Goal: Navigation & Orientation: Find specific page/section

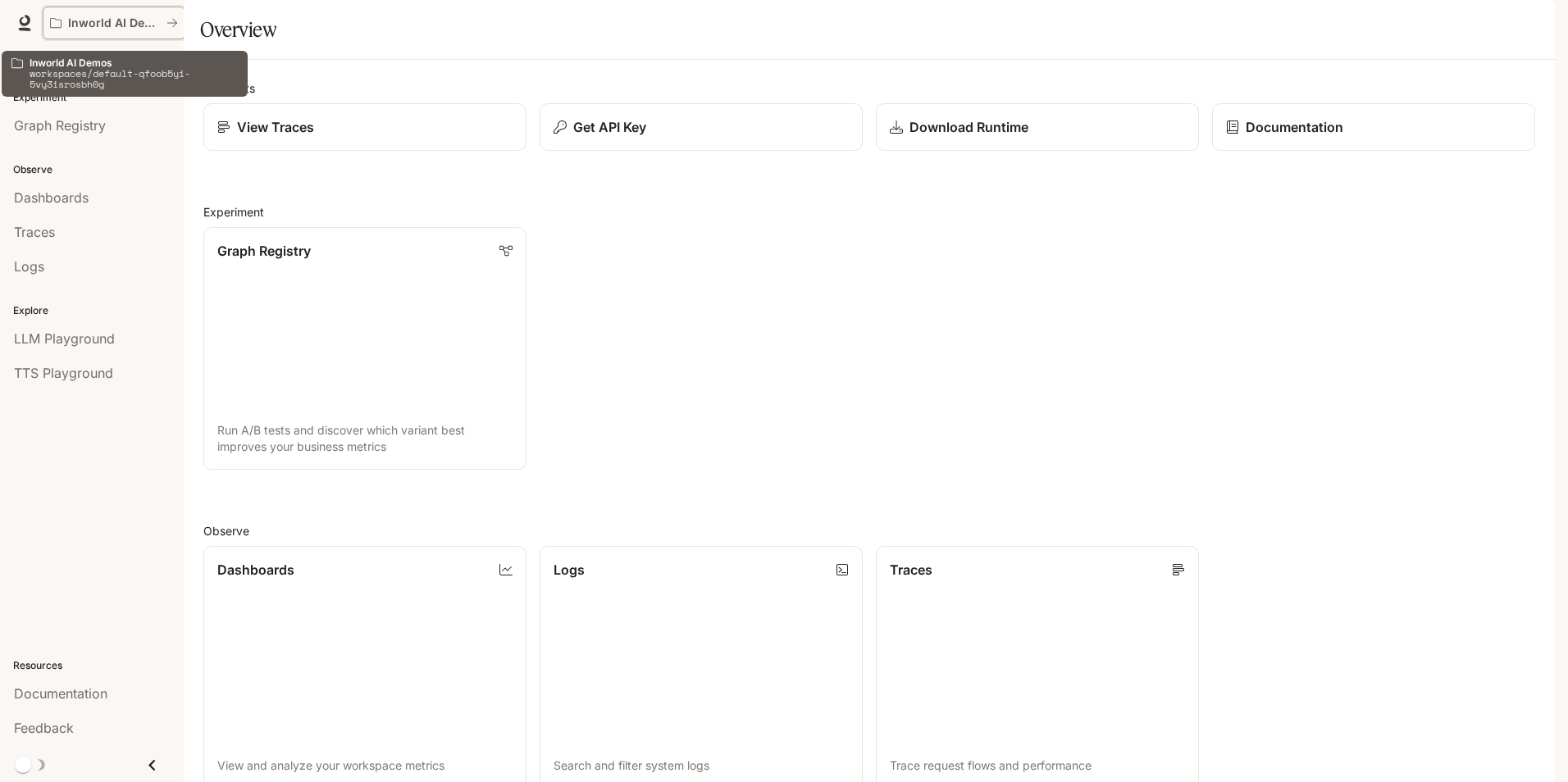
click at [129, 21] on p "Inworld AI Demos" at bounding box center [114, 23] width 92 height 14
click at [171, 21] on icon "All workspaces" at bounding box center [172, 23] width 11 height 11
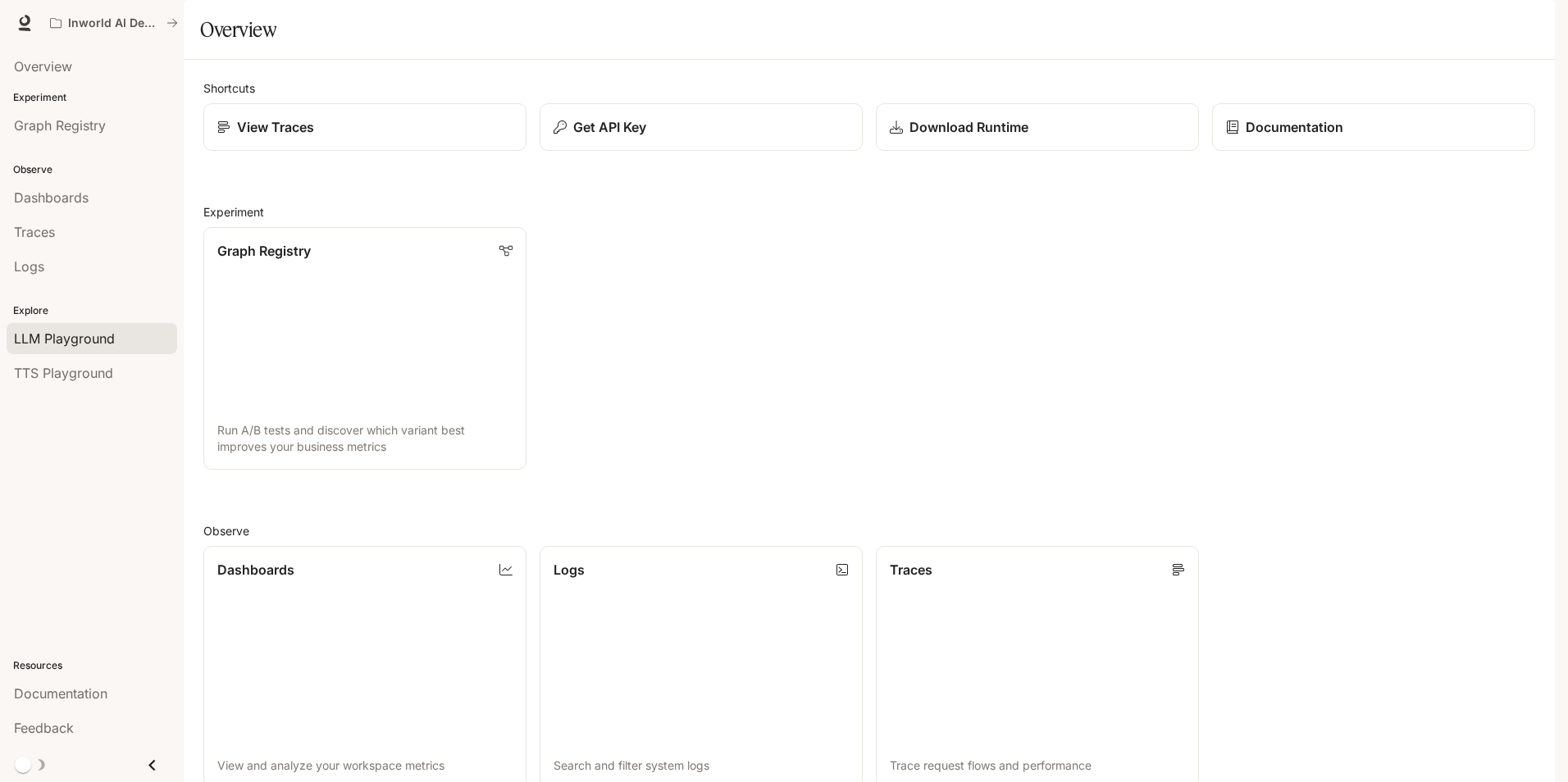
click at [89, 340] on span "LLM Playground" at bounding box center [64, 339] width 101 height 20
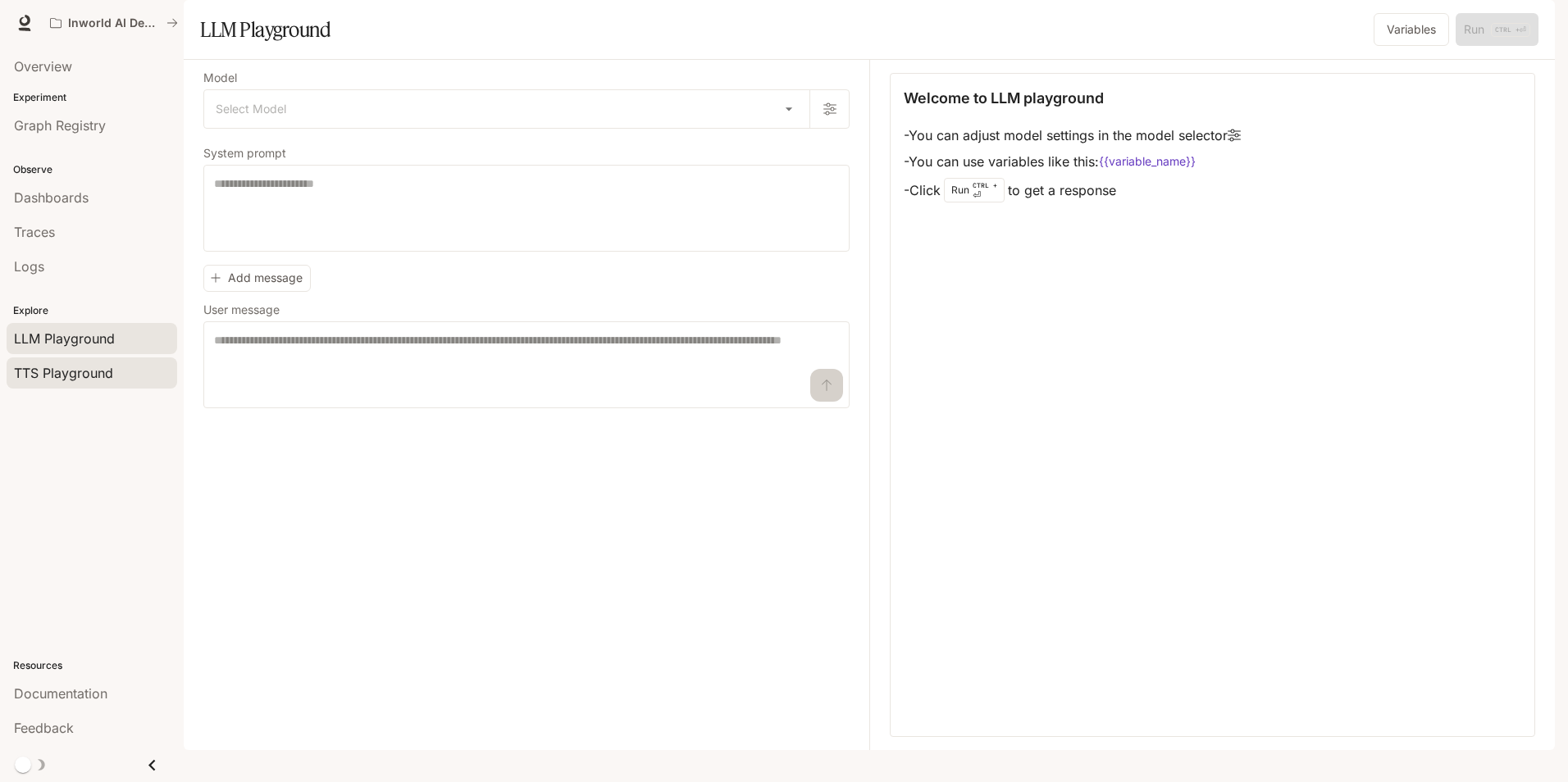
click at [89, 377] on span "TTS Playground" at bounding box center [63, 373] width 99 height 20
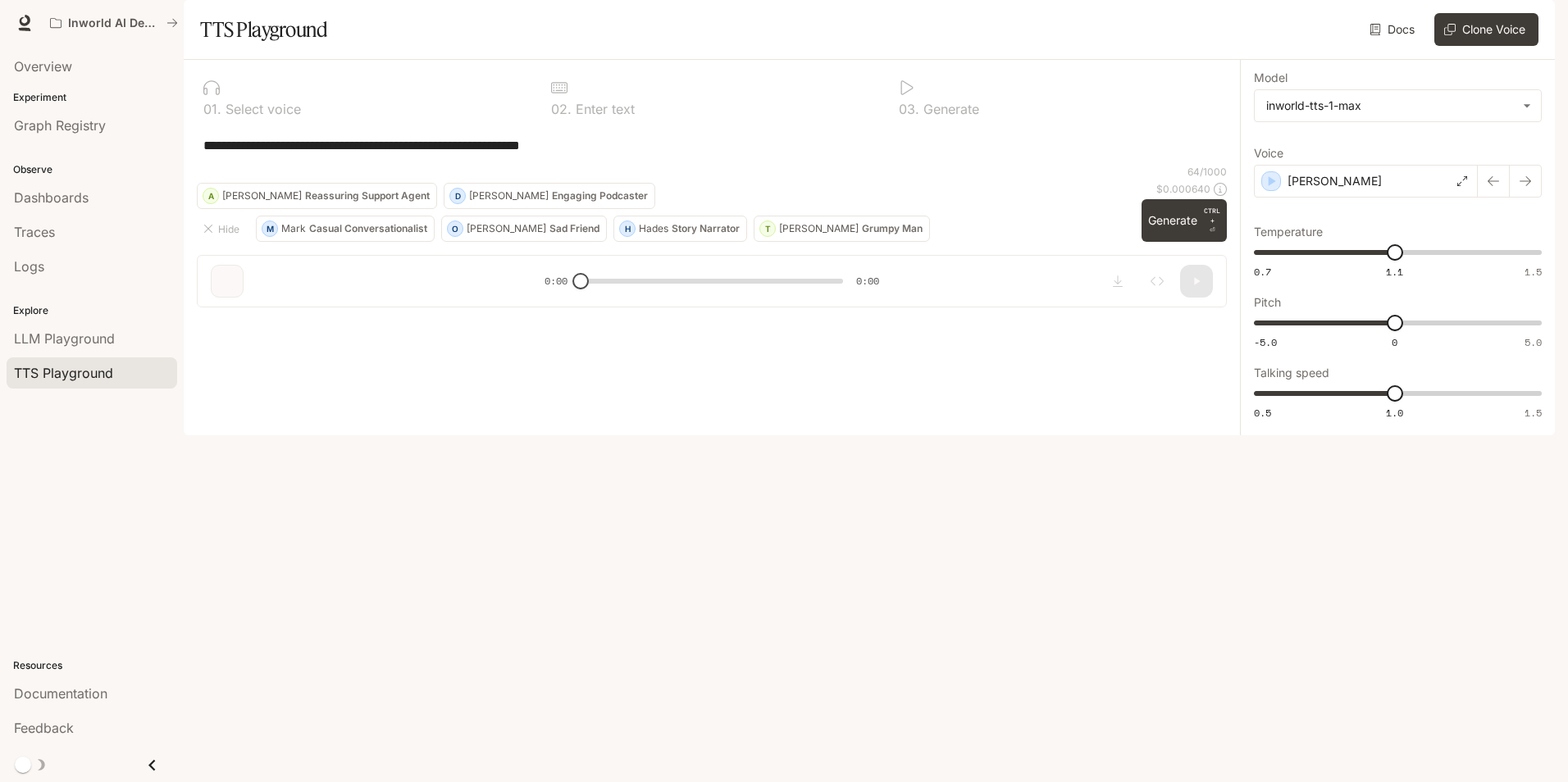
click at [255, 116] on p "Select voice" at bounding box center [261, 109] width 80 height 13
click at [1523, 153] on body "**********" at bounding box center [784, 391] width 1568 height 782
click at [1523, 153] on div at bounding box center [784, 391] width 1568 height 782
click at [1463, 186] on icon at bounding box center [1462, 181] width 10 height 10
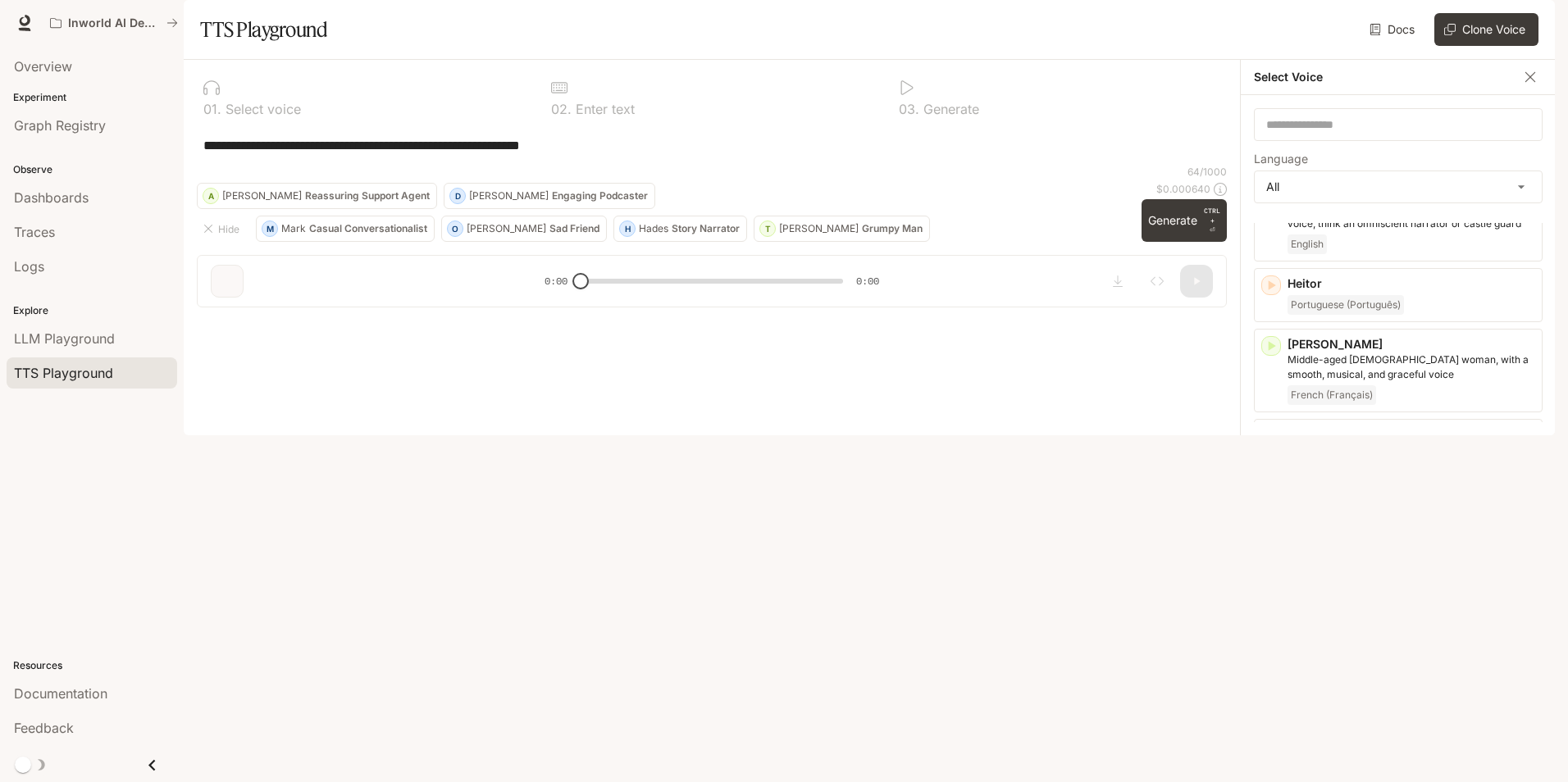
scroll to position [1394, 0]
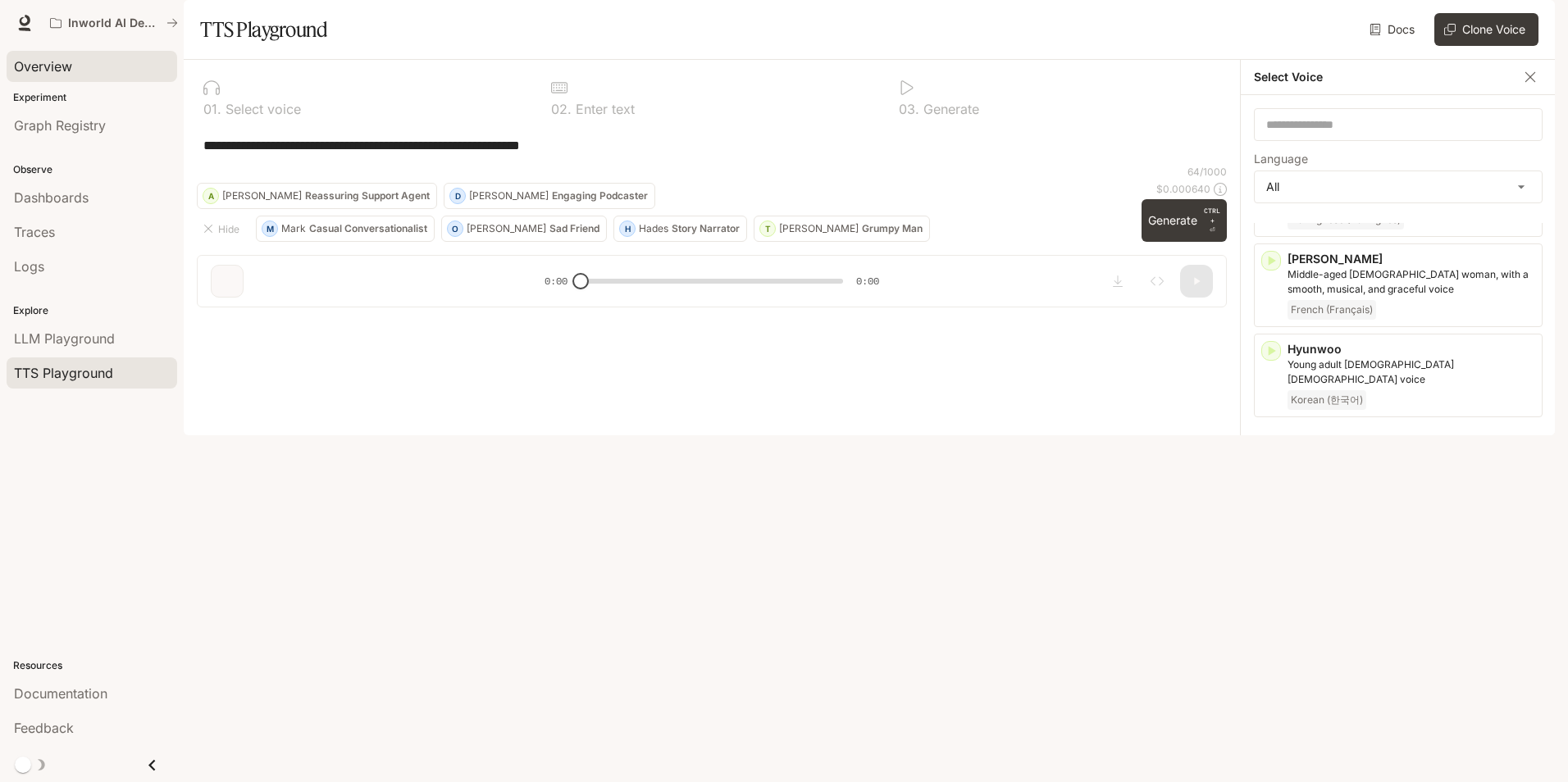
click at [57, 70] on span "Overview" at bounding box center [43, 66] width 58 height 20
